Goal: Check status

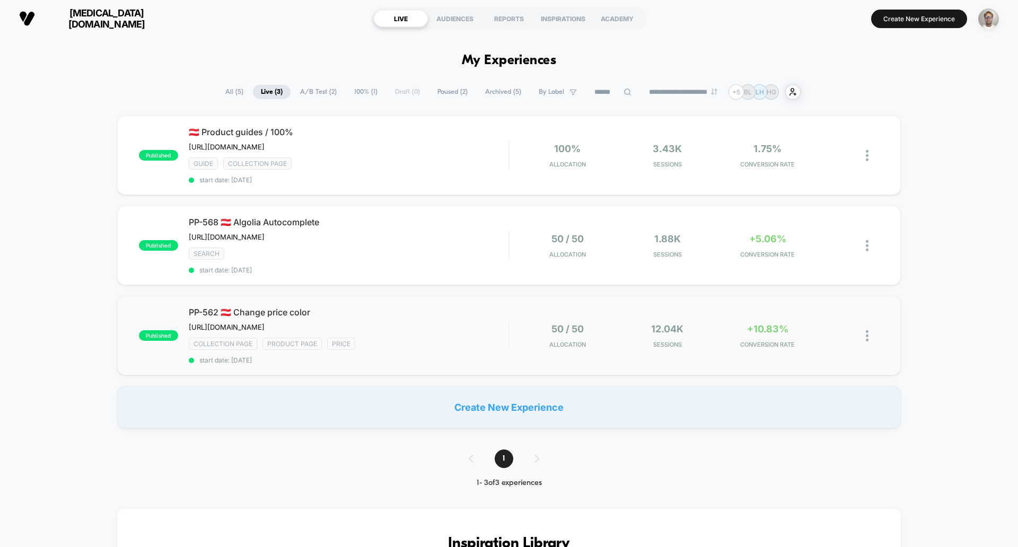
click at [513, 372] on div "published PP-562 🇦🇹 Change price color [URL][DOMAIN_NAME] Click to edit experie…" at bounding box center [508, 336] width 783 height 80
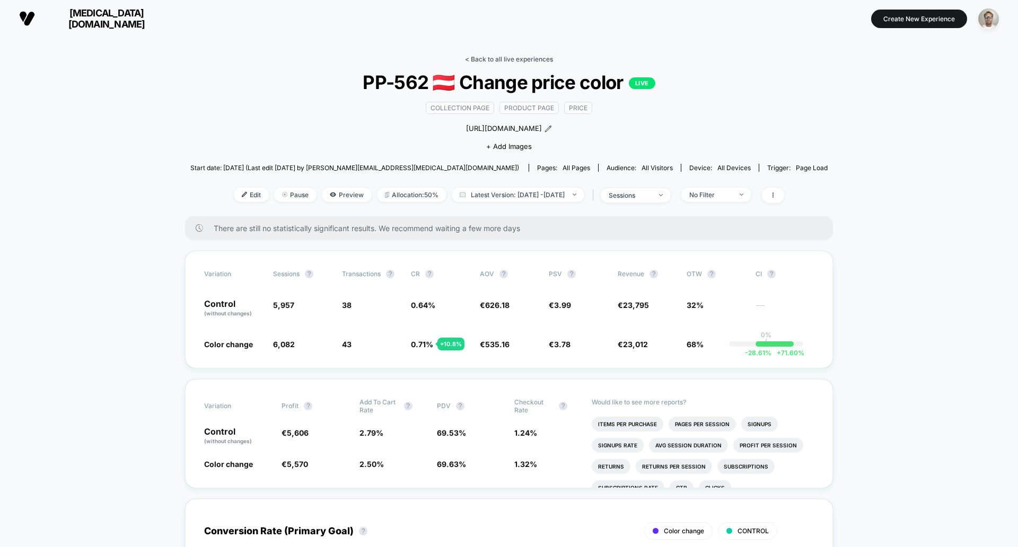
click at [509, 59] on link "< Back to all live experiences" at bounding box center [509, 59] width 88 height 8
